Goal: Complete application form: Complete application form

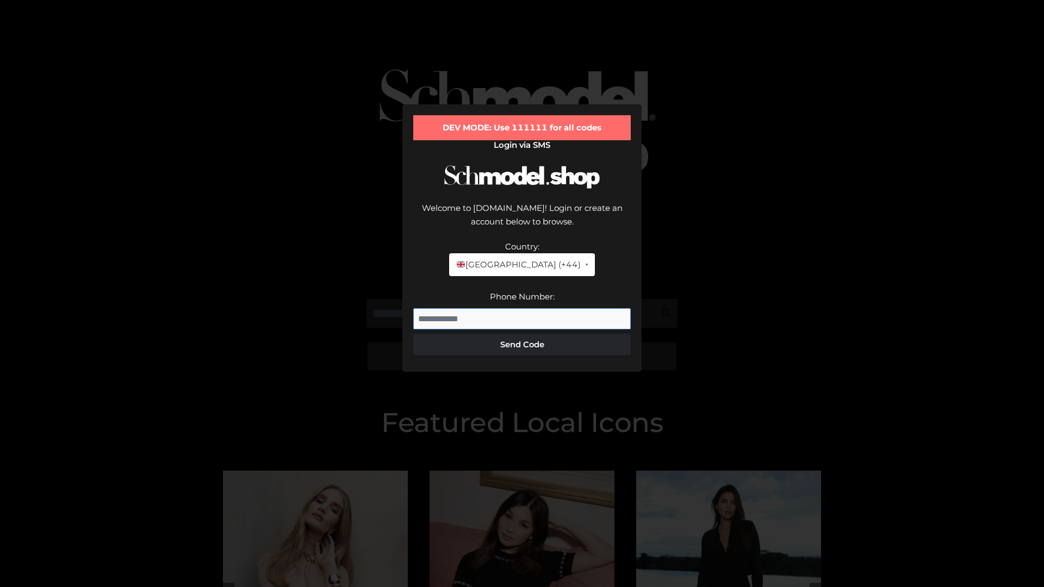
click at [522, 308] on input "Phone Number:" at bounding box center [522, 319] width 218 height 22
type input "**********"
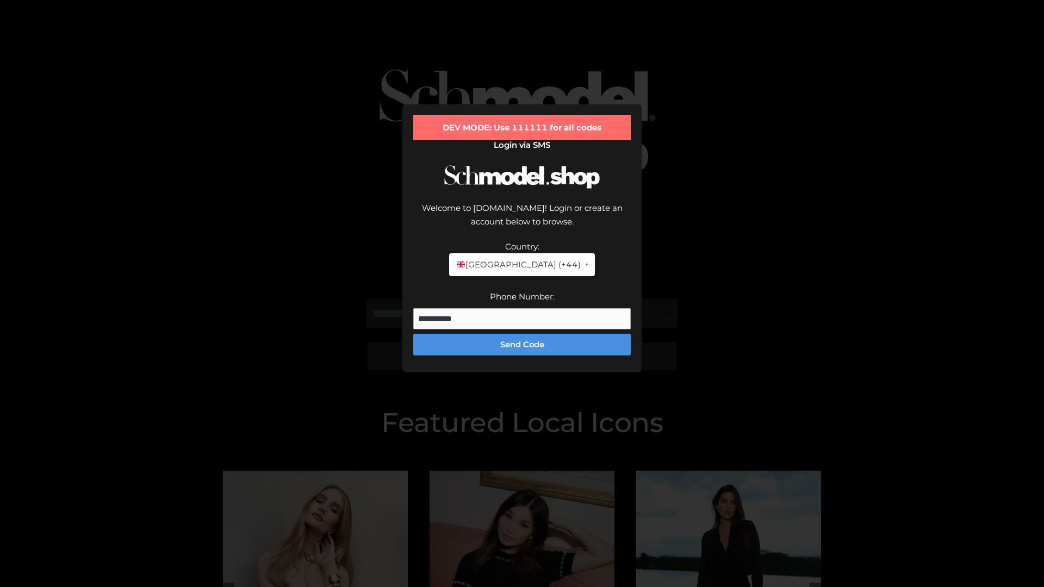
click at [522, 334] on button "Send Code" at bounding box center [522, 345] width 218 height 22
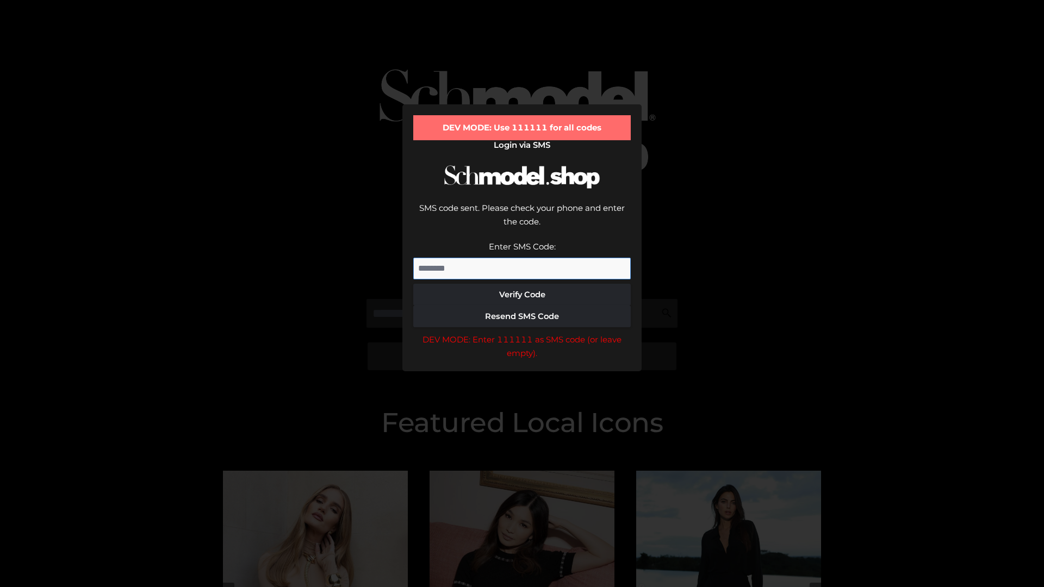
click at [522, 258] on input "Enter SMS Code:" at bounding box center [522, 269] width 218 height 22
type input "******"
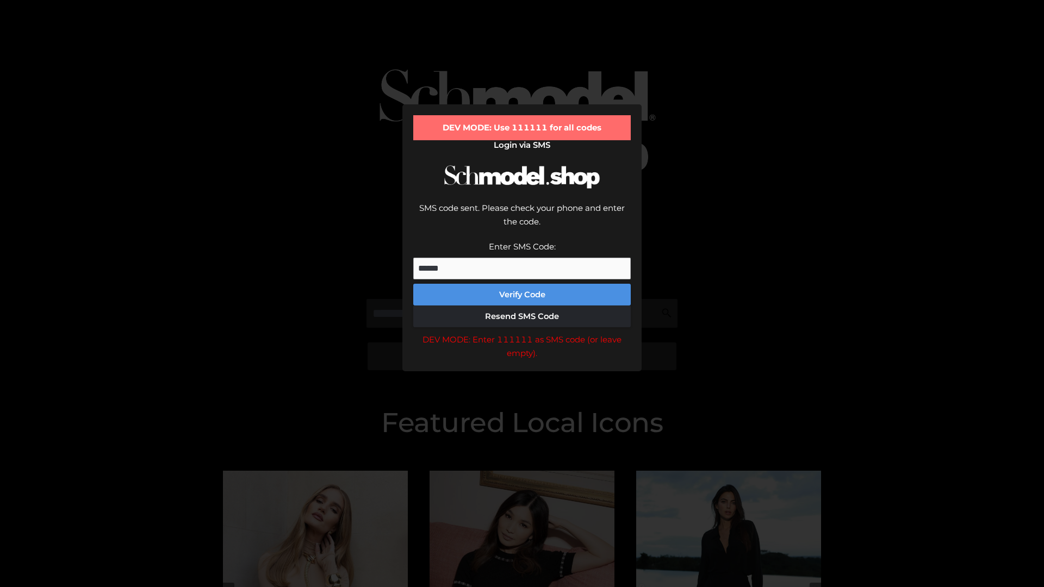
click at [522, 284] on button "Verify Code" at bounding box center [522, 295] width 218 height 22
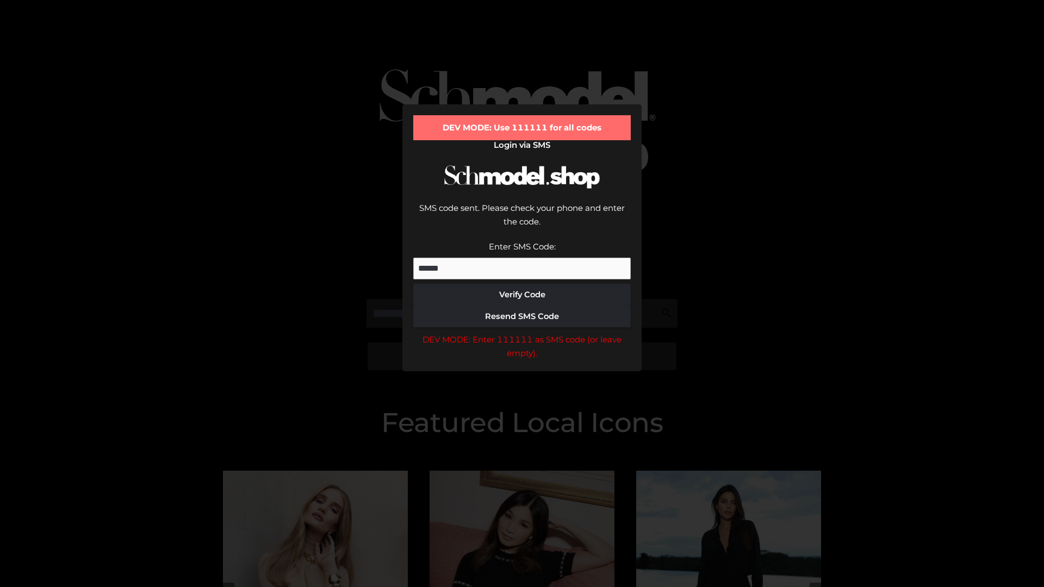
click at [522, 333] on div "DEV MODE: Enter 111111 as SMS code (or leave empty)." at bounding box center [522, 347] width 218 height 28
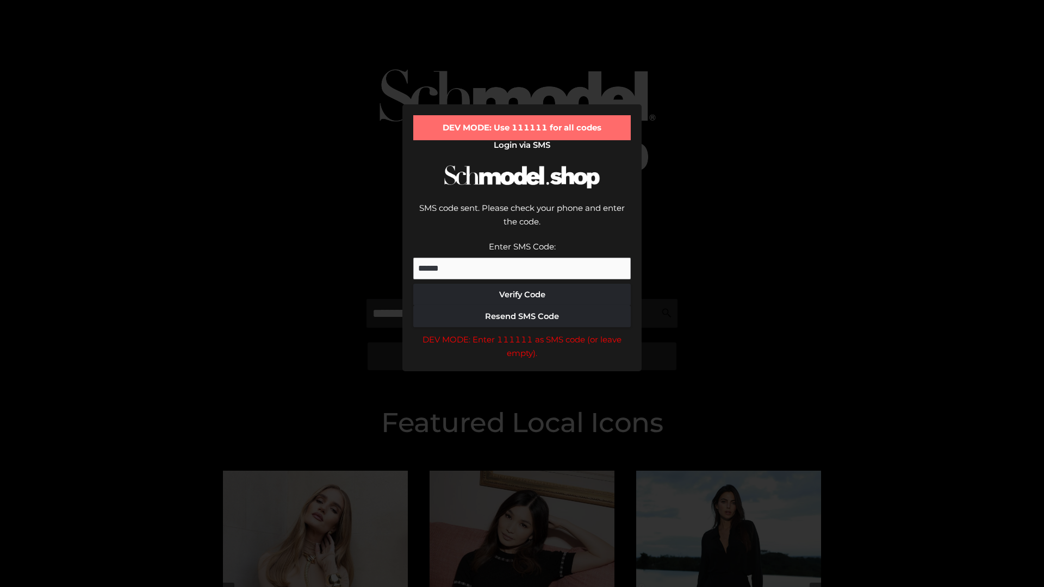
click at [522, 333] on div "DEV MODE: Enter 111111 as SMS code (or leave empty)." at bounding box center [522, 347] width 218 height 28
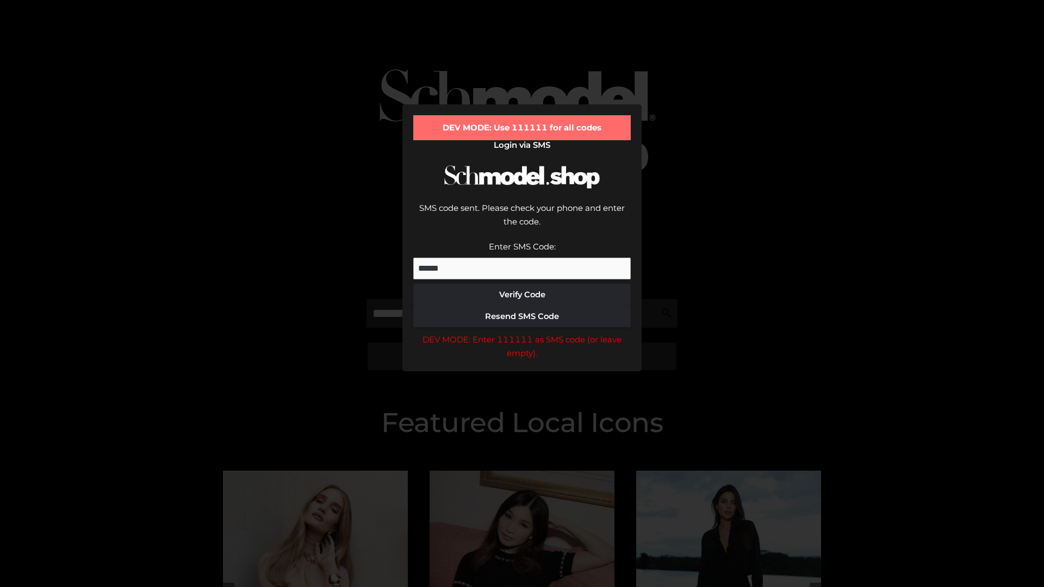
click at [522, 333] on div "DEV MODE: Enter 111111 as SMS code (or leave empty)." at bounding box center [522, 347] width 218 height 28
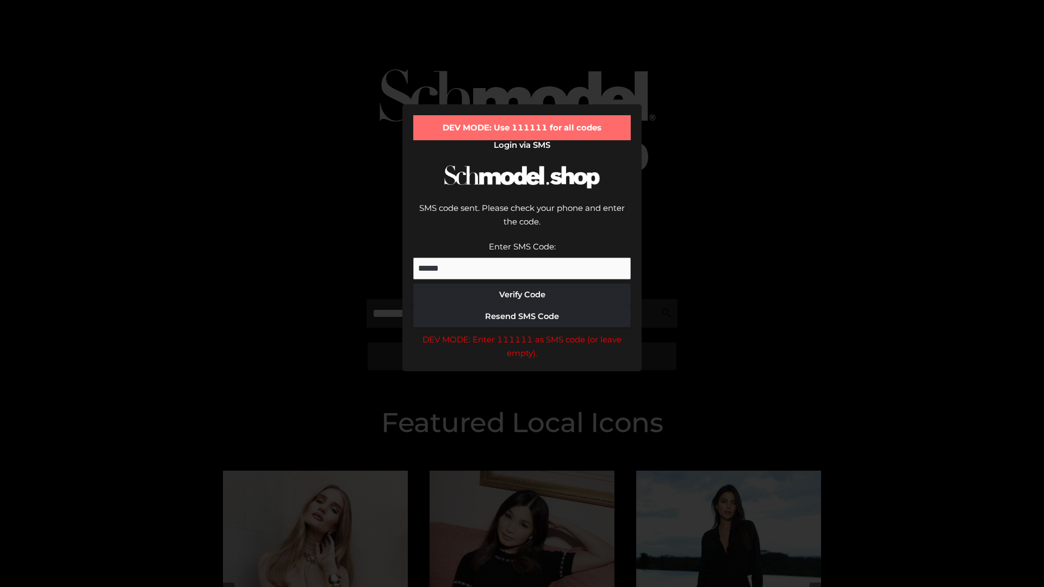
click at [522, 333] on div "DEV MODE: Enter 111111 as SMS code (or leave empty)." at bounding box center [522, 347] width 218 height 28
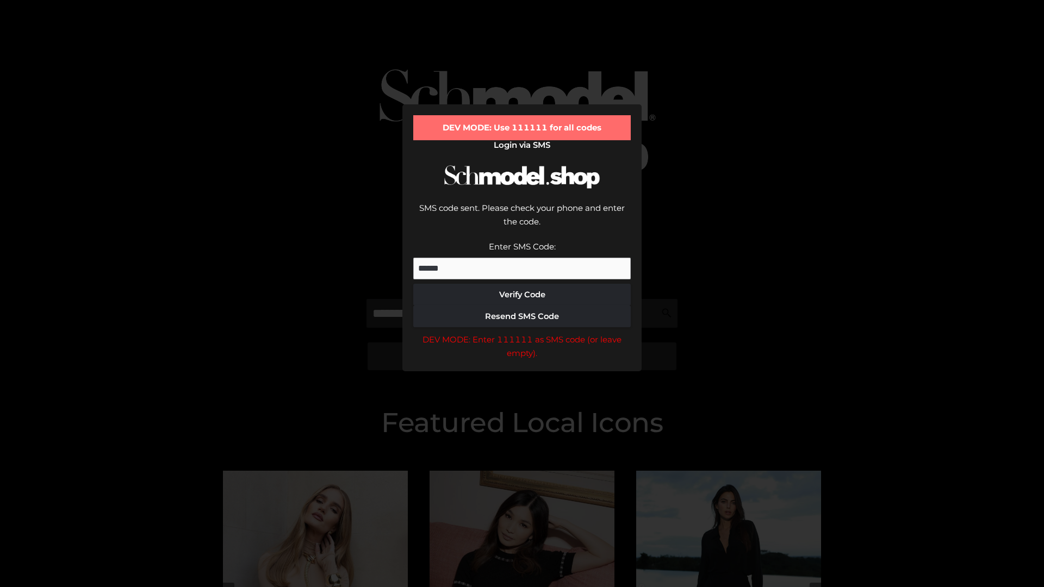
click at [522, 333] on div "DEV MODE: Enter 111111 as SMS code (or leave empty)." at bounding box center [522, 347] width 218 height 28
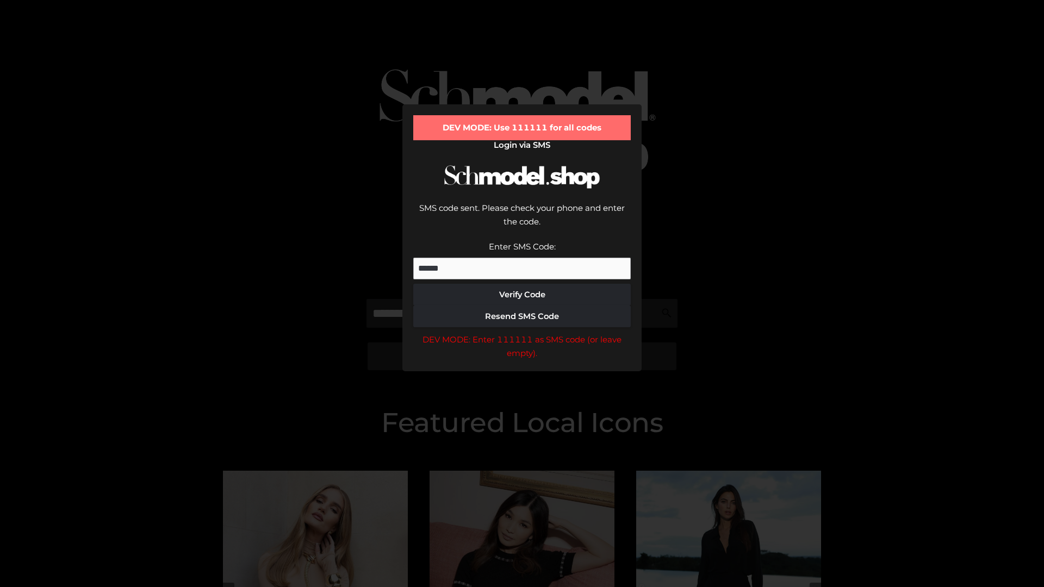
click at [522, 333] on div "DEV MODE: Enter 111111 as SMS code (or leave empty)." at bounding box center [522, 347] width 218 height 28
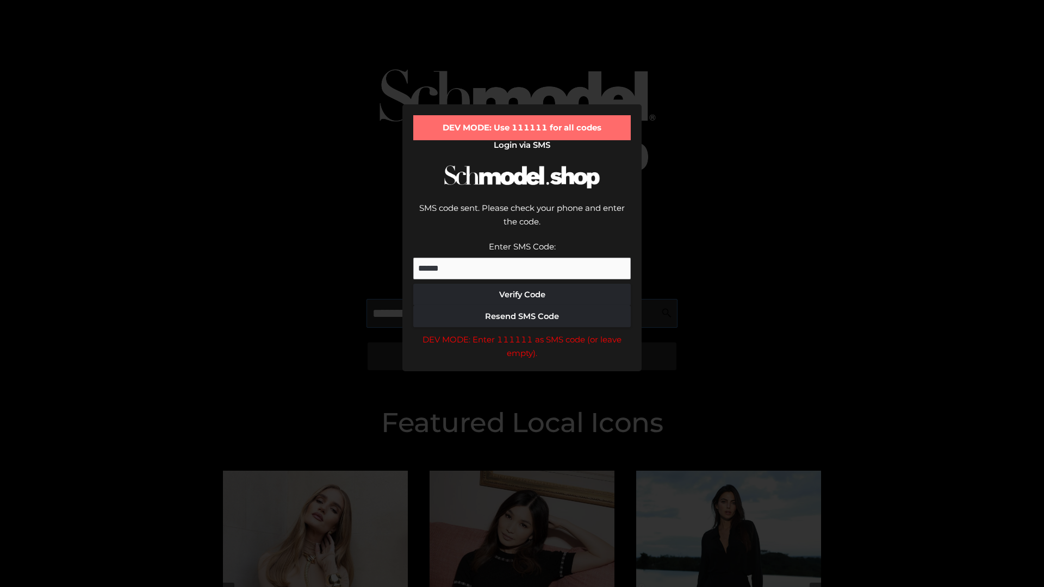
scroll to position [0, 56]
click at [522, 333] on div "DEV MODE: Enter 111111 as SMS code (or leave empty)." at bounding box center [522, 347] width 218 height 28
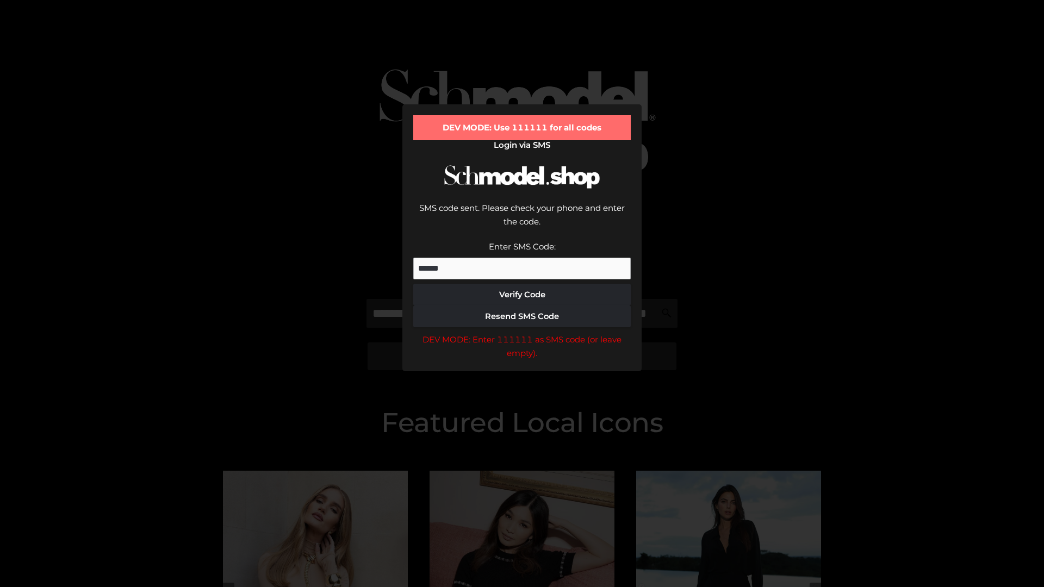
click at [522, 333] on div "DEV MODE: Enter 111111 as SMS code (or leave empty)." at bounding box center [522, 347] width 218 height 28
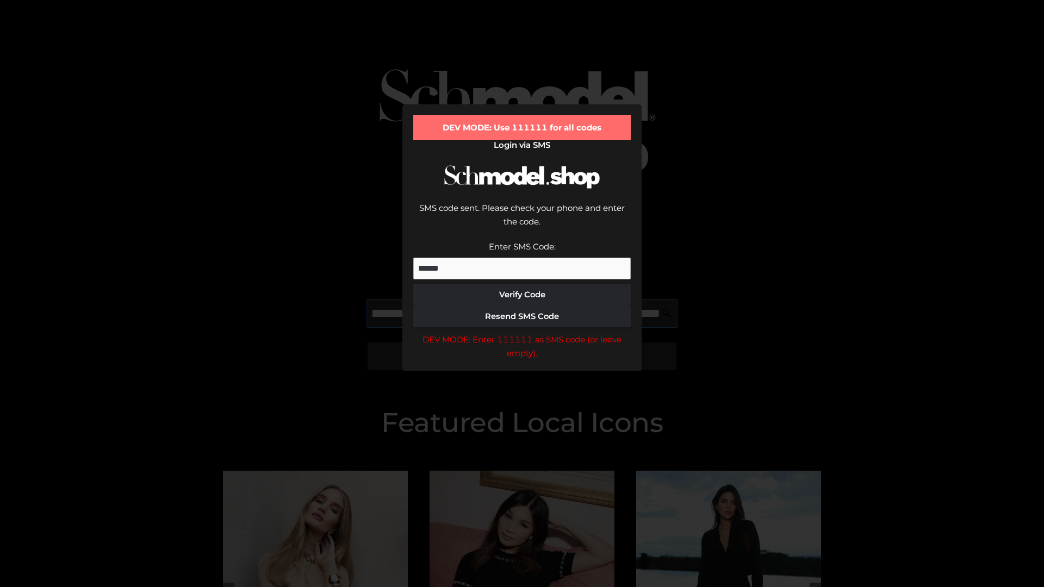
scroll to position [0, 119]
click at [522, 333] on div "DEV MODE: Enter 111111 as SMS code (or leave empty)." at bounding box center [522, 347] width 218 height 28
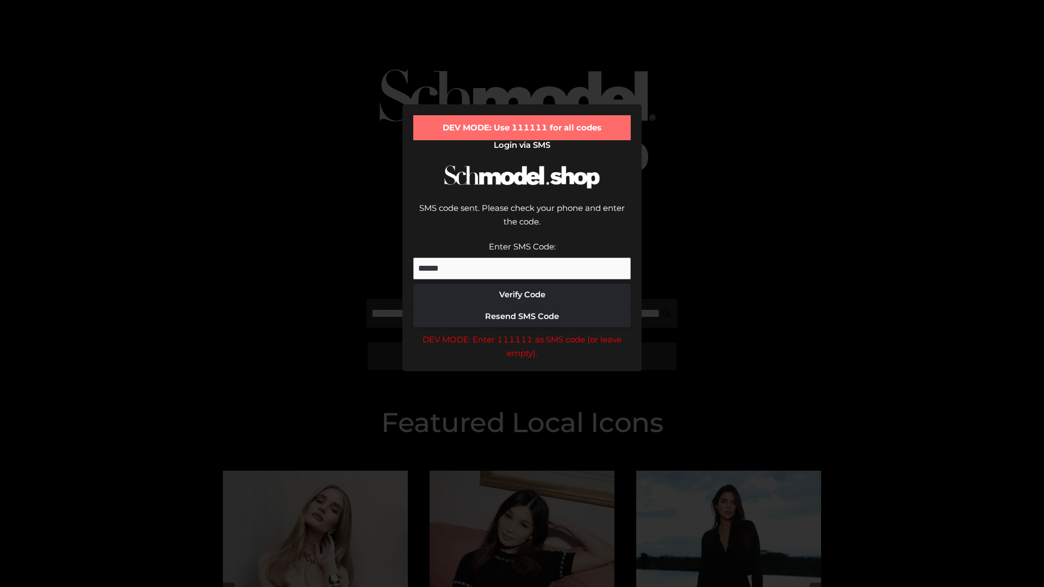
click at [522, 333] on div "DEV MODE: Enter 111111 as SMS code (or leave empty)." at bounding box center [522, 347] width 218 height 28
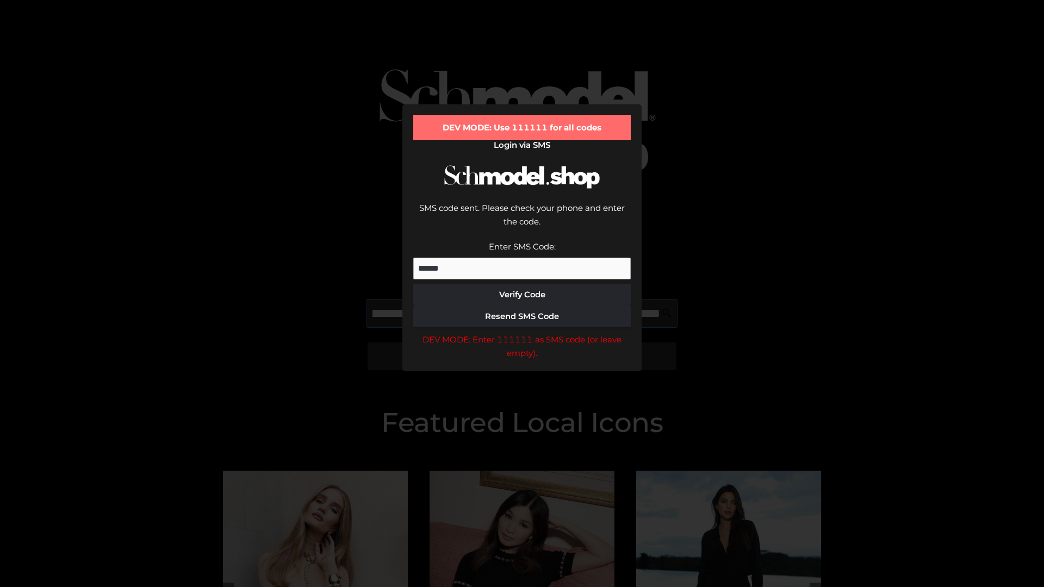
scroll to position [0, 184]
click at [522, 333] on div "DEV MODE: Enter 111111 as SMS code (or leave empty)." at bounding box center [522, 347] width 218 height 28
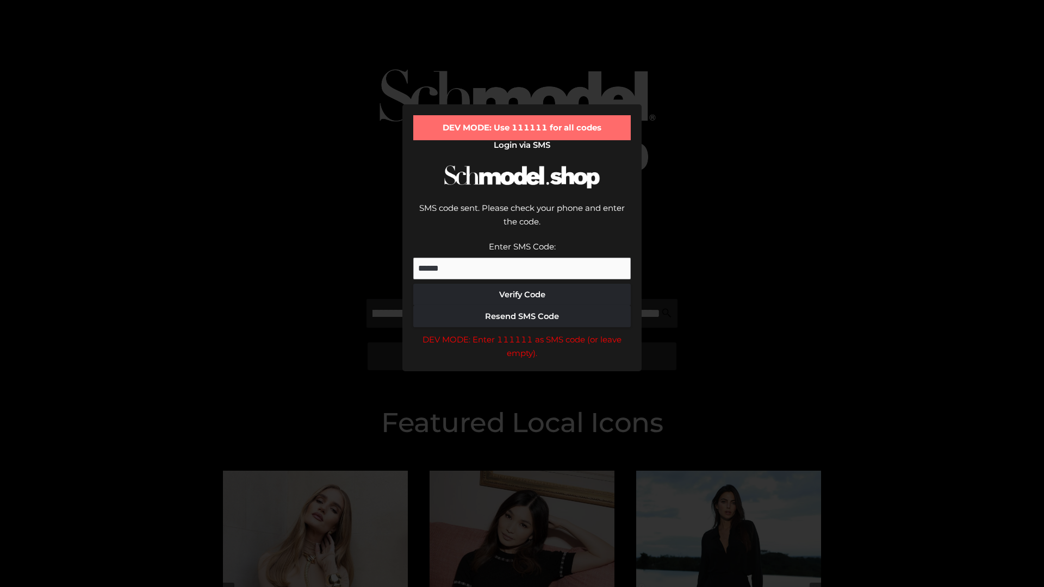
click at [522, 333] on div "DEV MODE: Enter 111111 as SMS code (or leave empty)." at bounding box center [522, 347] width 218 height 28
type input "**********"
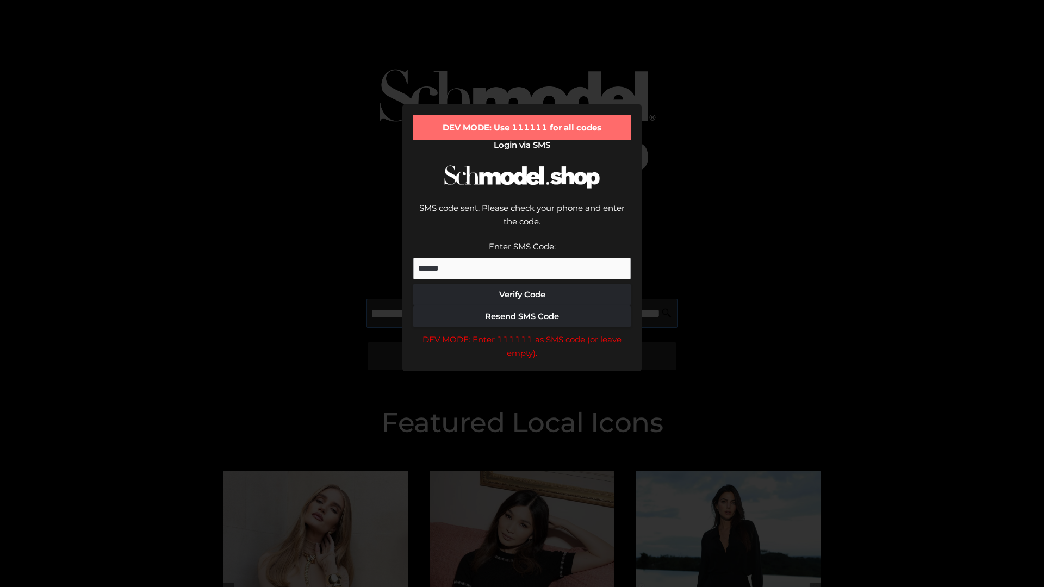
scroll to position [0, 237]
